Goal: Check status: Check status

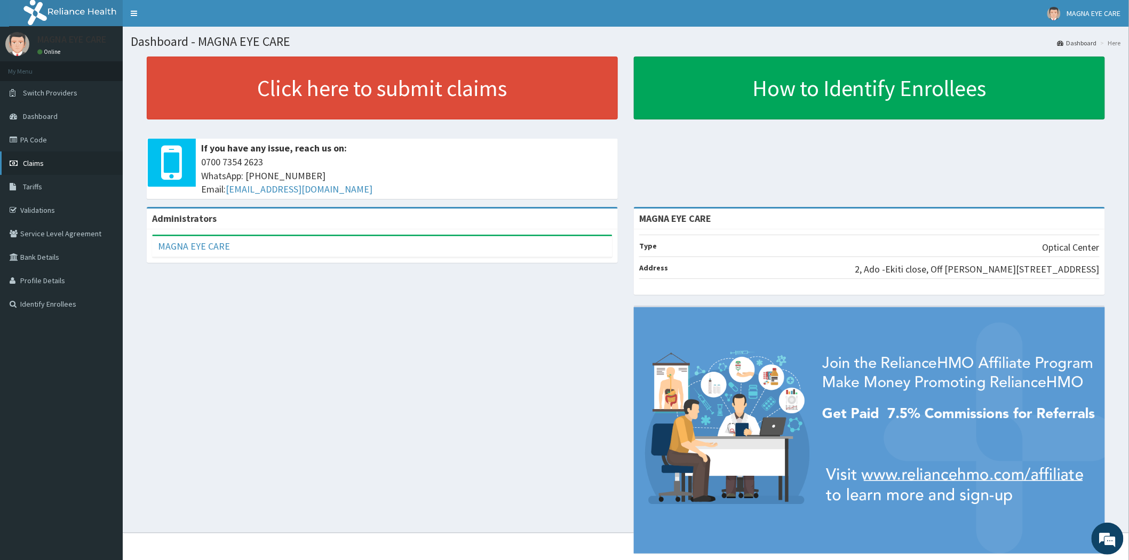
click at [95, 162] on link "Claims" at bounding box center [61, 162] width 123 height 23
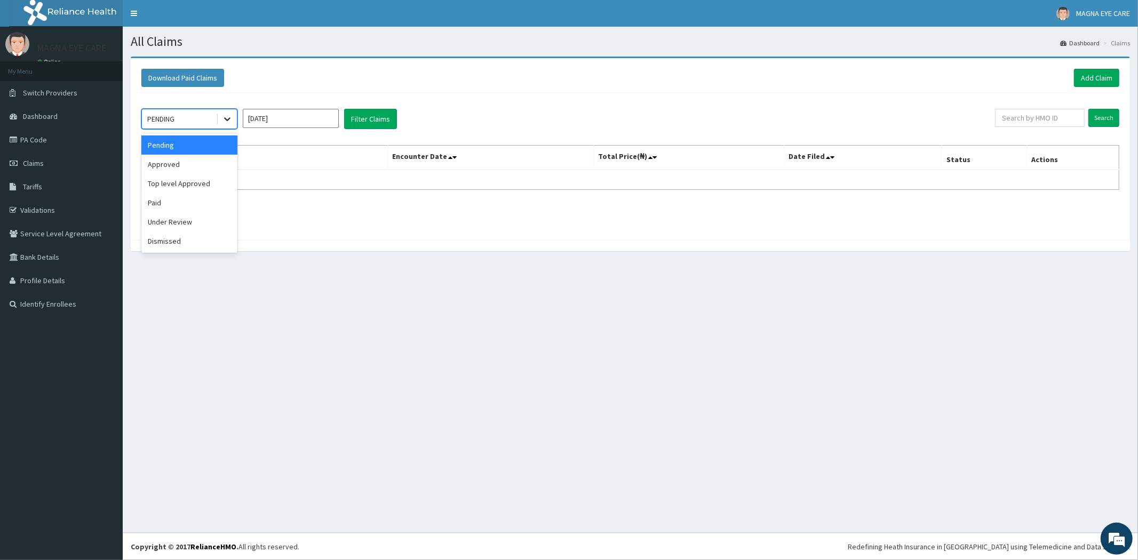
click at [230, 118] on icon at bounding box center [227, 119] width 11 height 11
click at [230, 119] on icon at bounding box center [227, 119] width 11 height 11
click at [206, 200] on div "Paid" at bounding box center [189, 202] width 96 height 19
click at [206, 200] on div "option Paid focused, 4 of 6. 6 results available. Use Up and Down to choose opt…" at bounding box center [630, 164] width 988 height 142
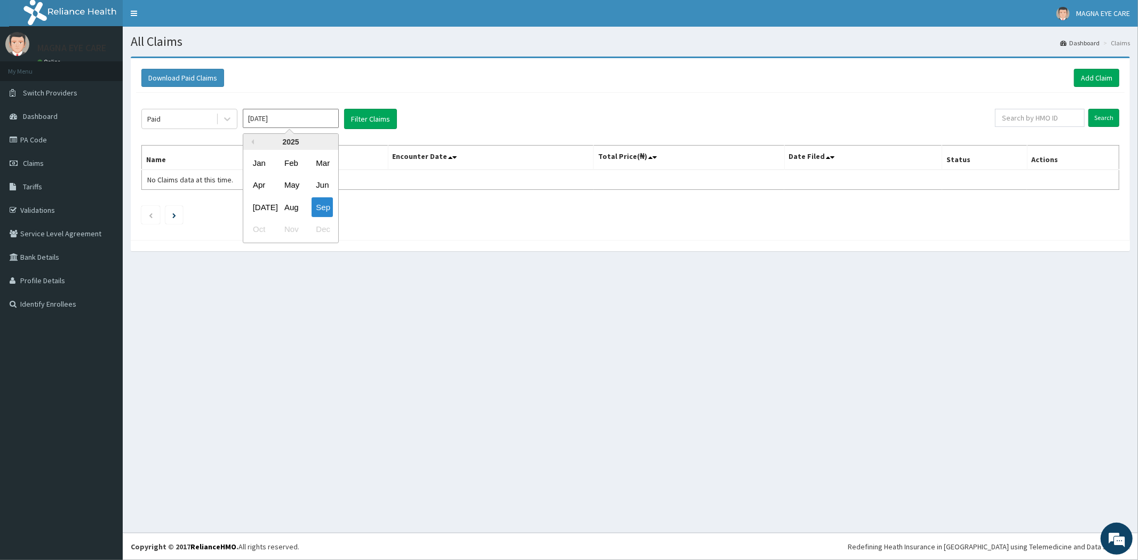
click at [325, 119] on input "Sep 2025" at bounding box center [291, 118] width 96 height 19
drag, startPoint x: 287, startPoint y: 202, endPoint x: 284, endPoint y: 194, distance: 8.4
click at [287, 203] on div "Aug" at bounding box center [290, 207] width 21 height 20
type input "Aug 2025"
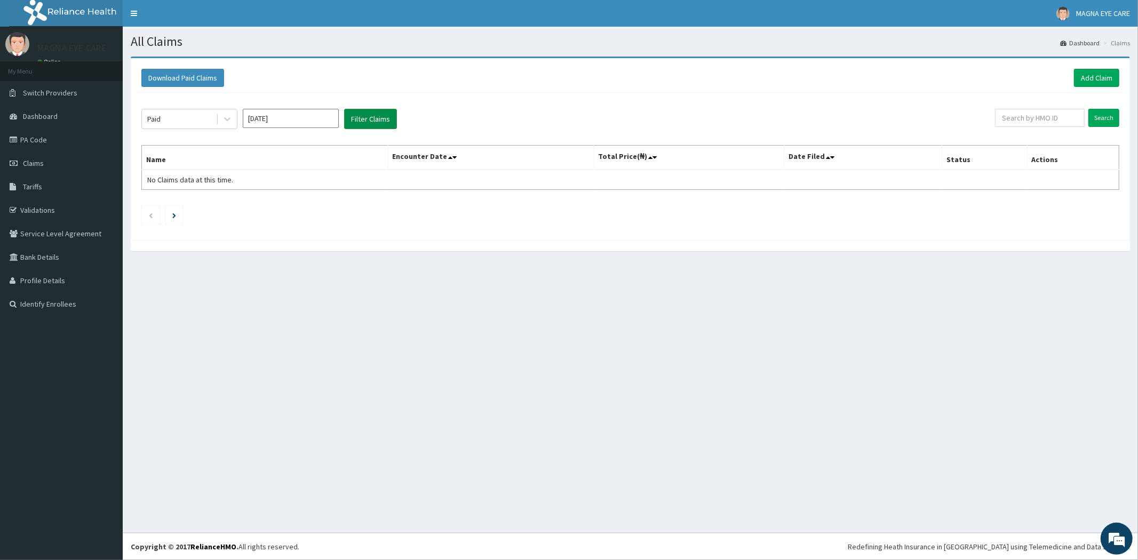
click at [371, 115] on button "Filter Claims" at bounding box center [370, 119] width 53 height 20
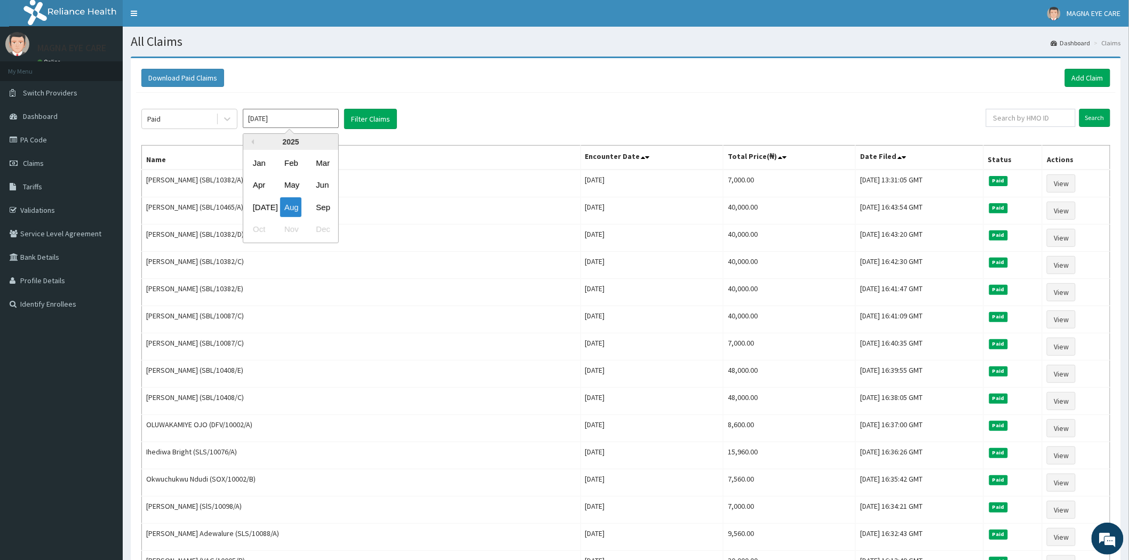
click at [300, 119] on input "Aug 2025" at bounding box center [291, 118] width 96 height 19
click at [268, 204] on div "Jul" at bounding box center [259, 207] width 21 height 20
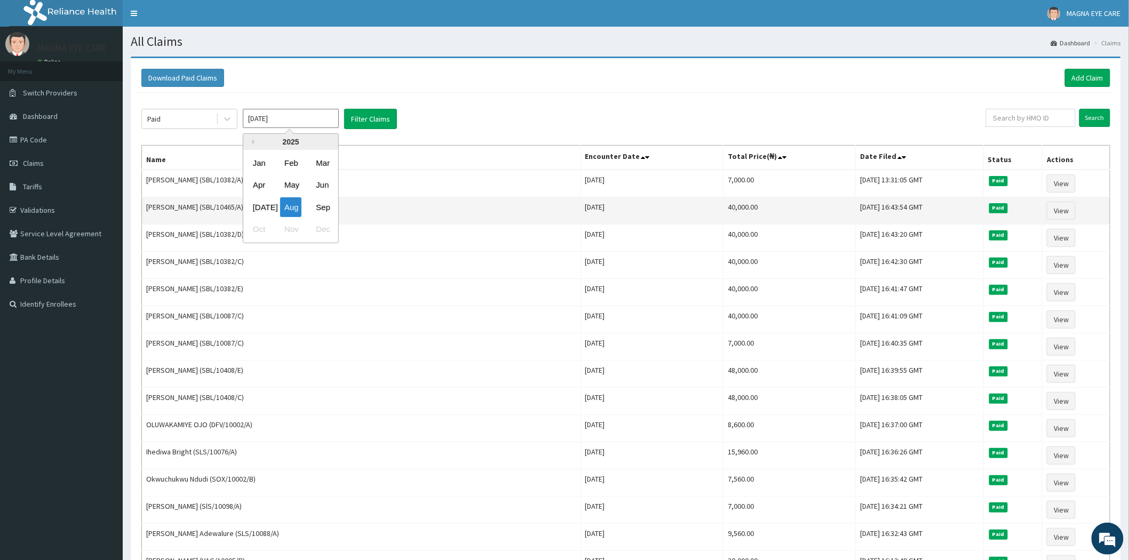
click at [268, 204] on td "Sarah Bulus (SBL/10465/A)" at bounding box center [361, 210] width 439 height 27
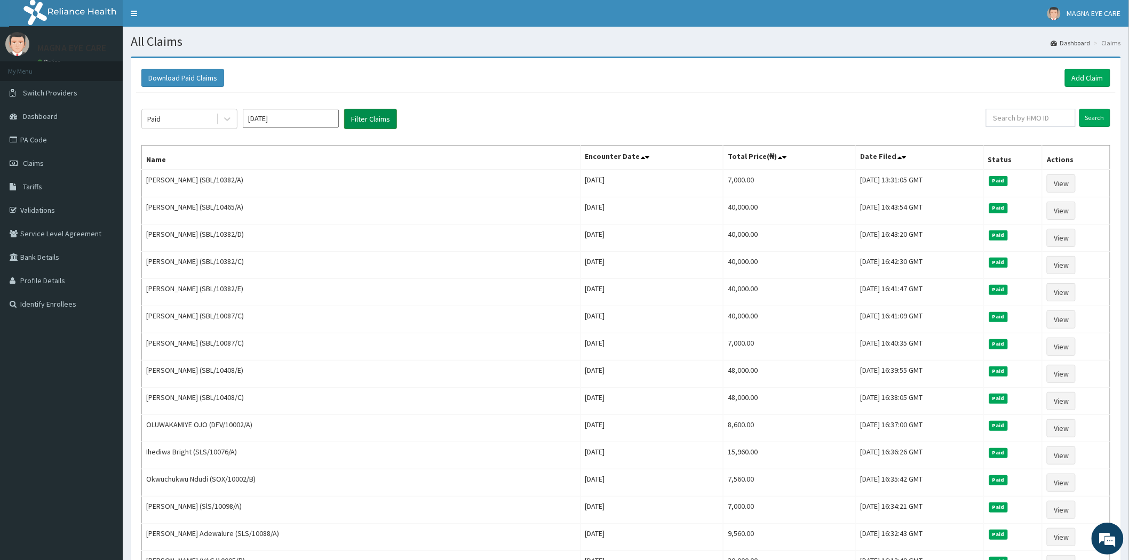
click at [372, 119] on button "Filter Claims" at bounding box center [370, 119] width 53 height 20
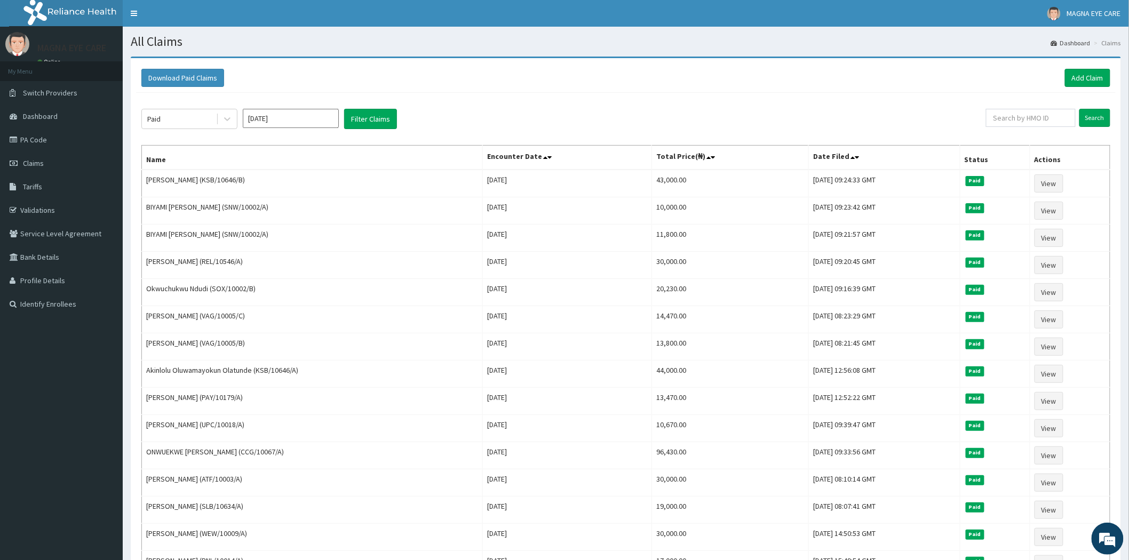
click at [255, 119] on input "Jul 2025" at bounding box center [291, 118] width 96 height 19
click at [293, 208] on div "Aug" at bounding box center [290, 207] width 21 height 20
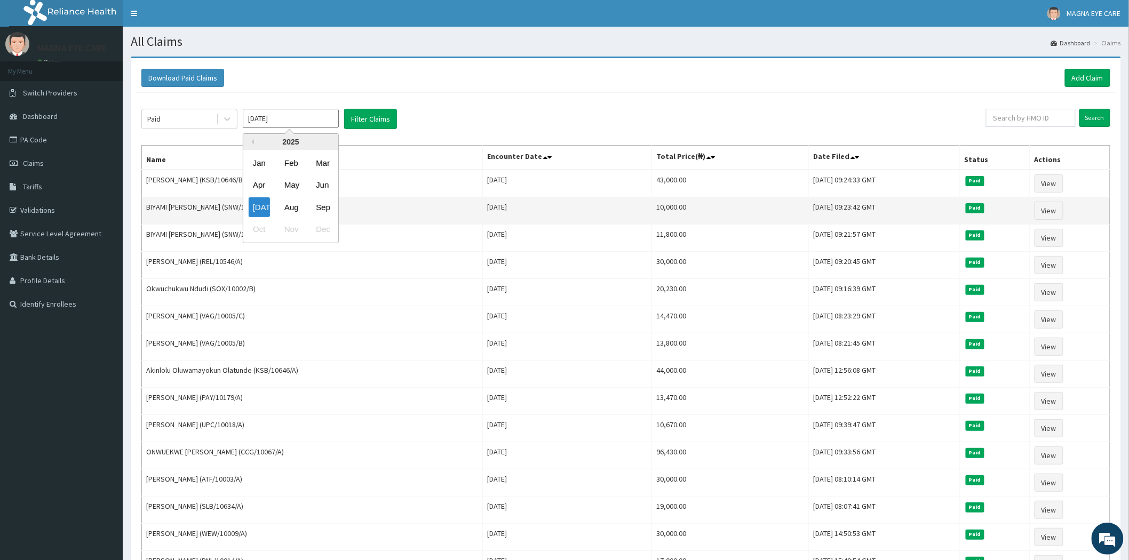
type input "Aug 2025"
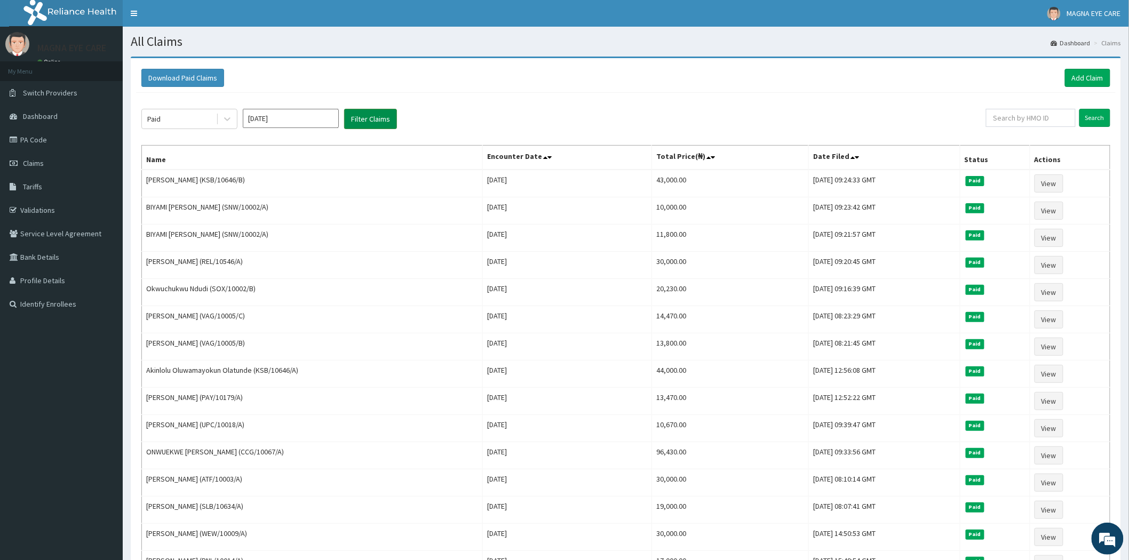
drag, startPoint x: 379, startPoint y: 110, endPoint x: 385, endPoint y: 111, distance: 5.9
click at [380, 110] on button "Filter Claims" at bounding box center [370, 119] width 53 height 20
